Goal: Information Seeking & Learning: Learn about a topic

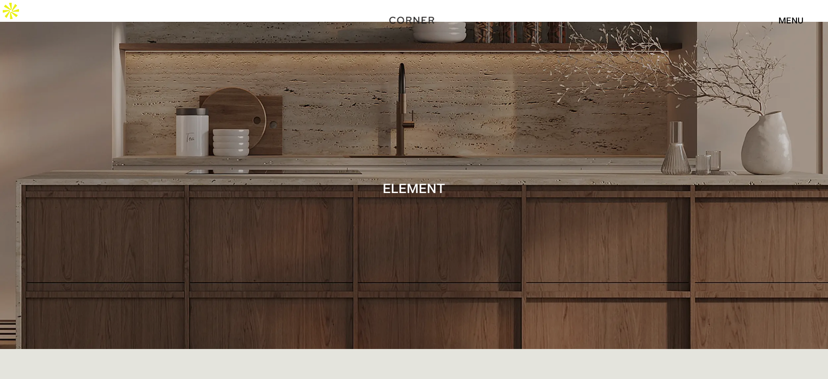
click at [795, 25] on div "menu" at bounding box center [791, 20] width 25 height 9
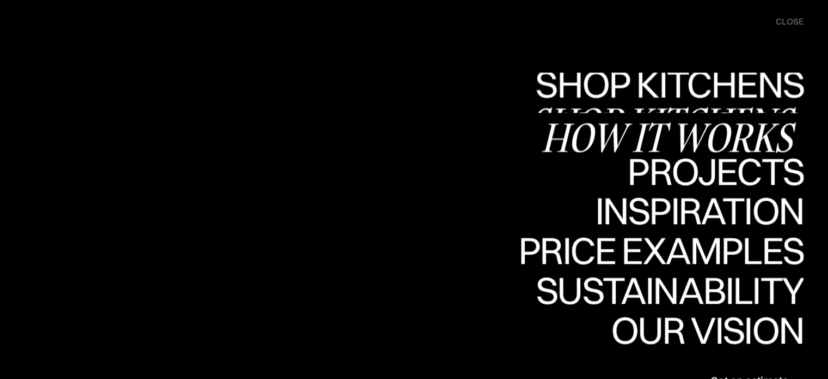
click at [697, 87] on div "Shop Kitchens" at bounding box center [667, 84] width 274 height 38
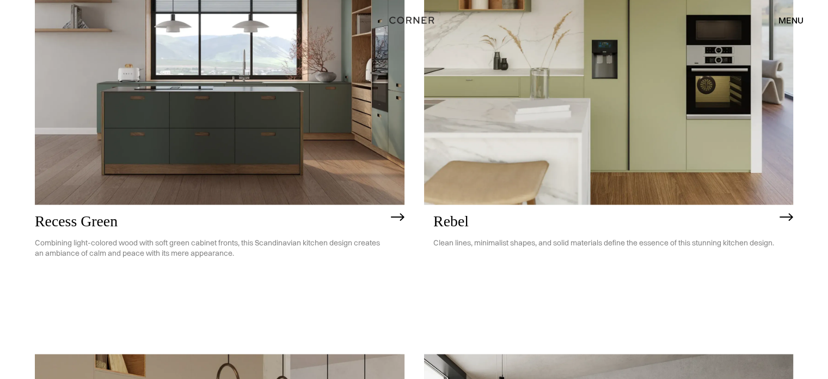
scroll to position [2182, 0]
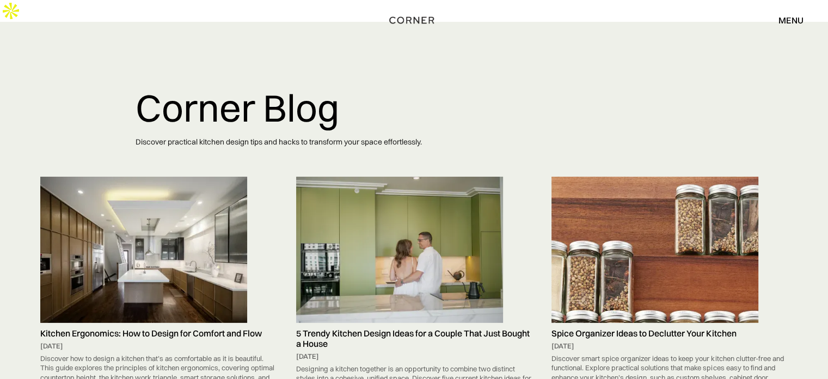
click at [152, 176] on img at bounding box center [143, 249] width 207 height 146
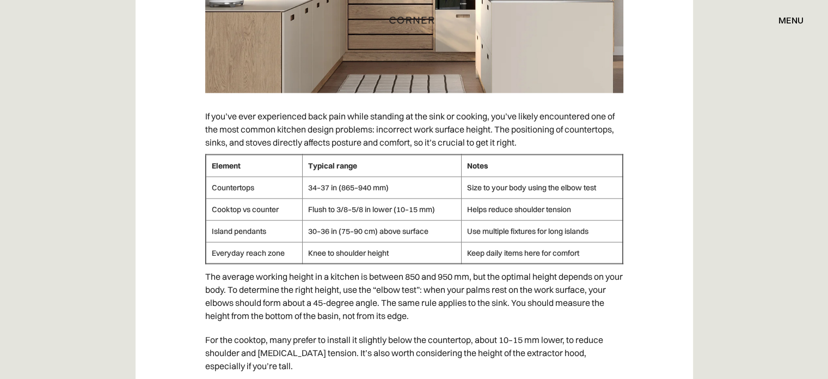
scroll to position [2425, 0]
